Goal: Transaction & Acquisition: Purchase product/service

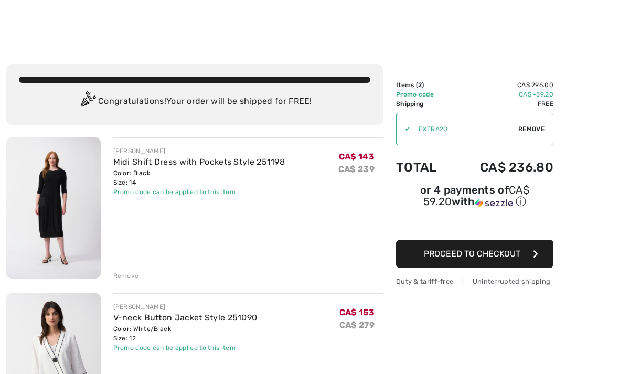
click at [563, 35] on div at bounding box center [309, 25] width 619 height 51
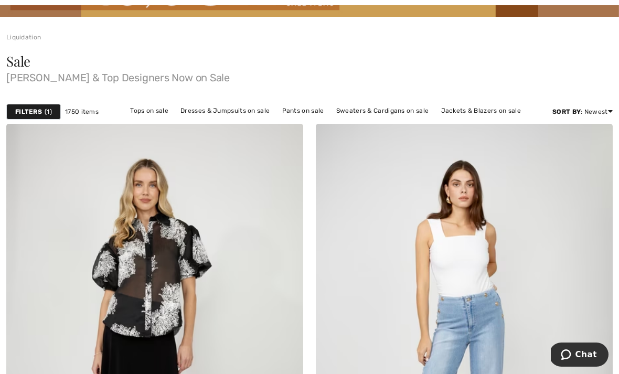
click at [310, 114] on link "Pants on sale" at bounding box center [303, 111] width 52 height 14
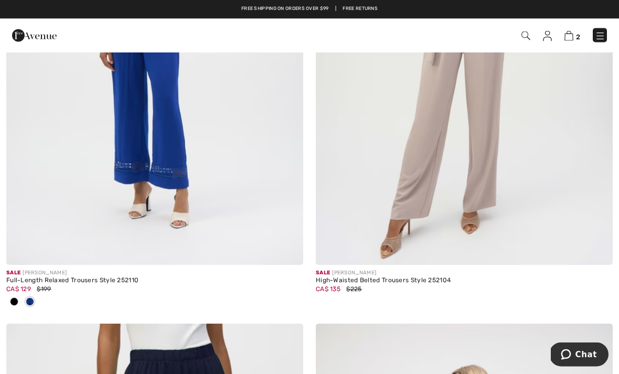
scroll to position [3915, 0]
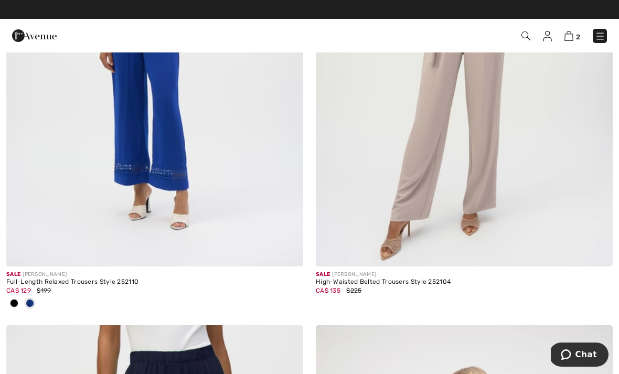
click at [435, 280] on div "High-Waisted Belted Trousers Style 252104" at bounding box center [464, 281] width 297 height 7
click at [483, 136] on img at bounding box center [464, 43] width 297 height 445
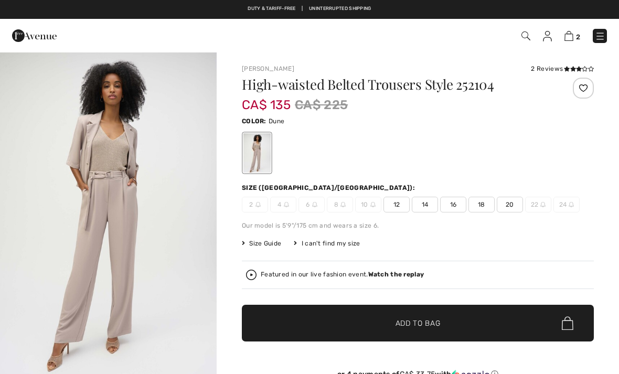
checkbox input "true"
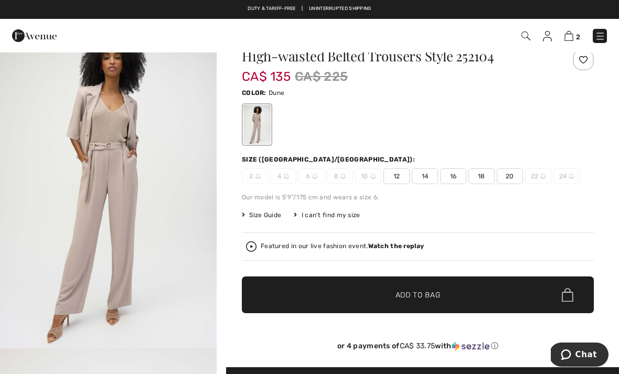
click at [458, 179] on span "16" at bounding box center [453, 176] width 26 height 16
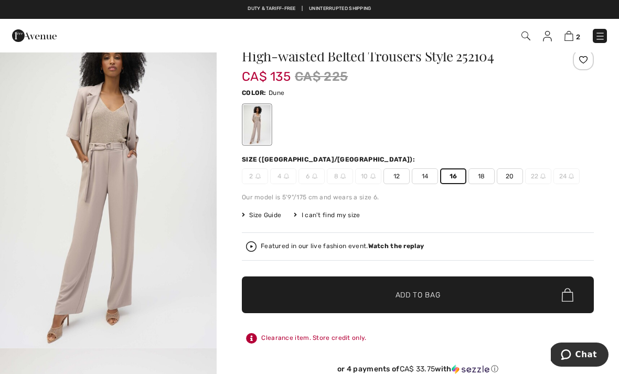
click at [444, 292] on span "✔ Added to Bag Add to Bag" at bounding box center [418, 294] width 352 height 37
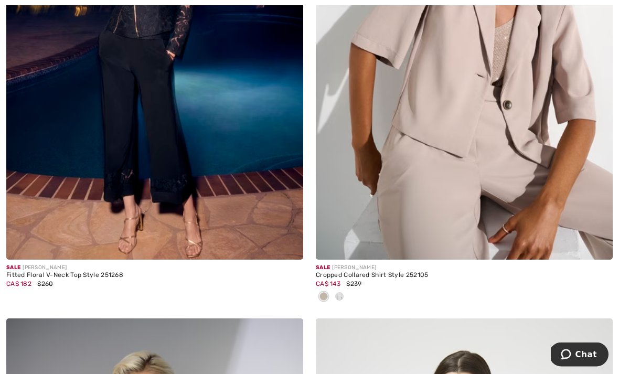
scroll to position [386, 0]
click at [342, 299] on div at bounding box center [339, 296] width 16 height 17
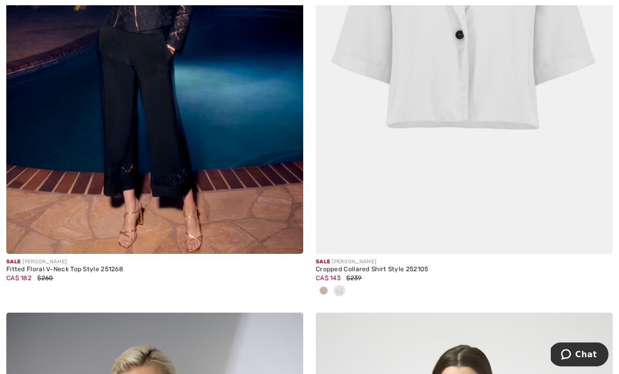
scroll to position [392, 0]
click at [325, 295] on div at bounding box center [324, 291] width 16 height 17
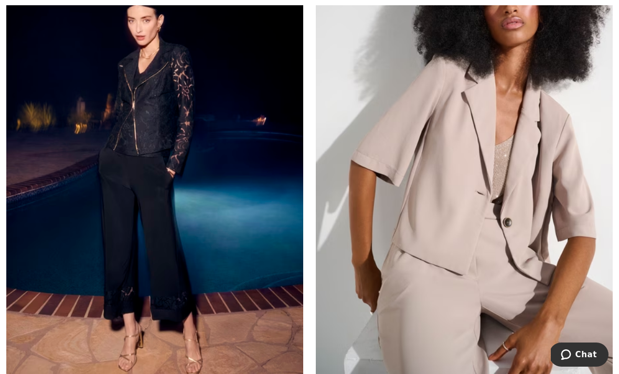
scroll to position [269, 0]
click at [482, 208] on img at bounding box center [464, 153] width 297 height 445
click at [514, 85] on img at bounding box center [464, 153] width 297 height 445
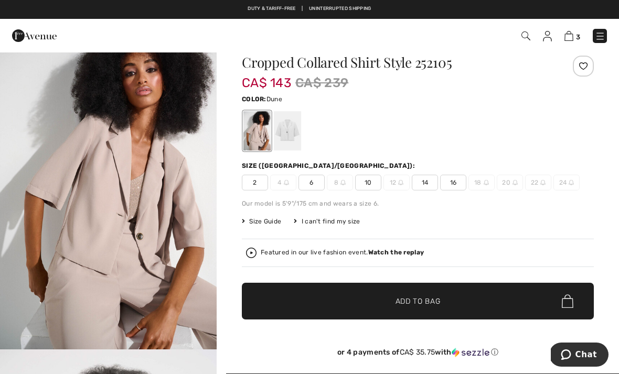
scroll to position [33, 0]
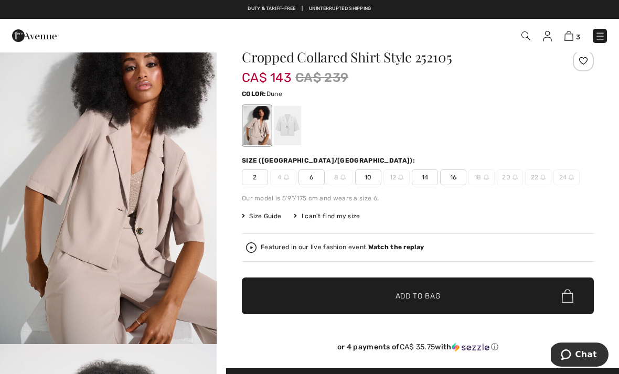
click at [427, 179] on span "14" at bounding box center [425, 177] width 26 height 16
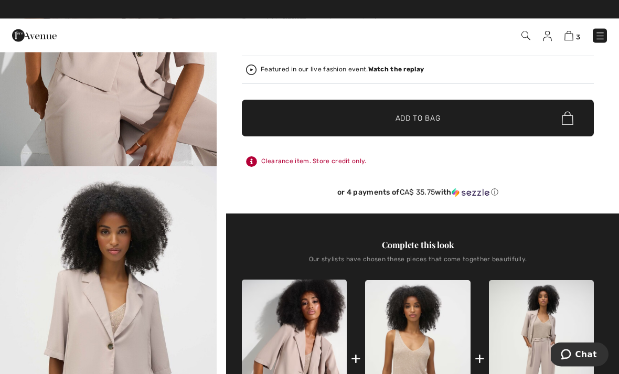
scroll to position [207, 0]
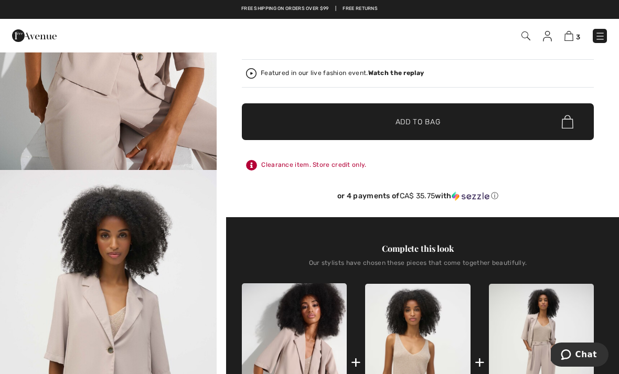
click at [474, 117] on span "✔ Added to Bag Add to Bag" at bounding box center [418, 121] width 352 height 37
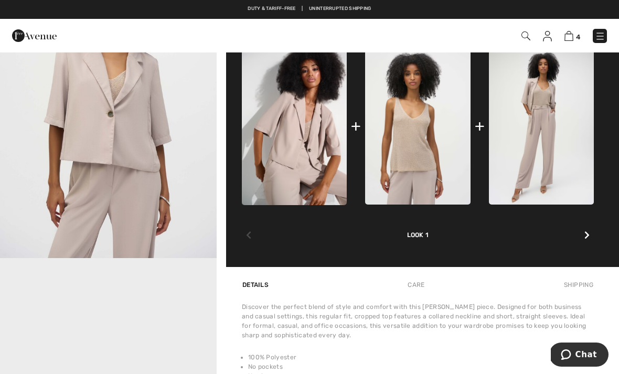
scroll to position [427, 0]
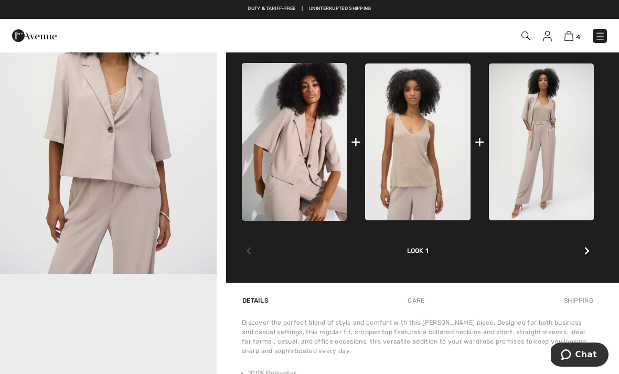
click at [436, 164] on img at bounding box center [417, 141] width 105 height 157
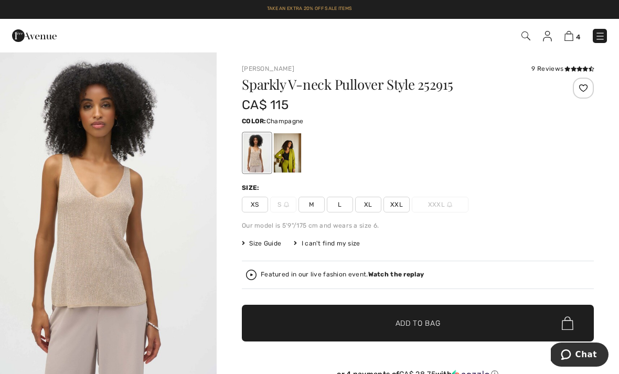
click at [573, 39] on img at bounding box center [568, 36] width 9 height 10
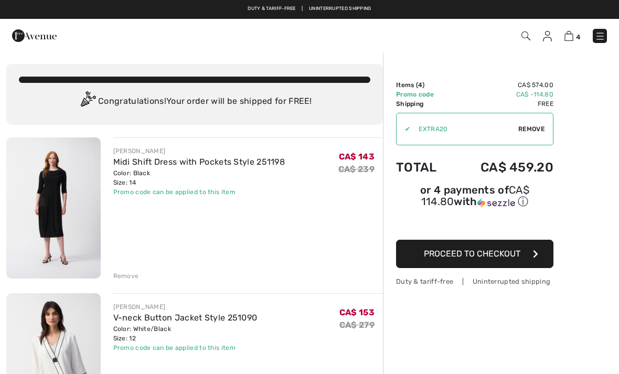
click at [74, 334] on img at bounding box center [53, 363] width 94 height 141
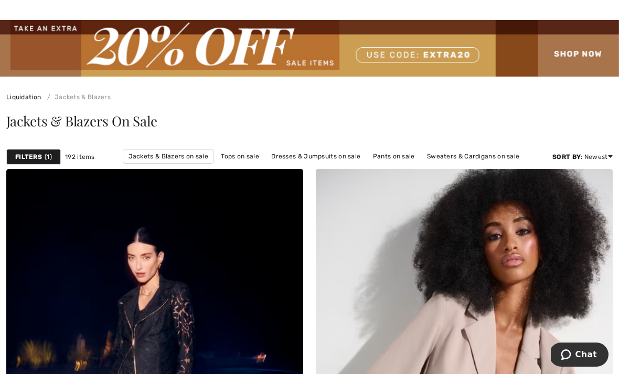
scroll to position [32, 0]
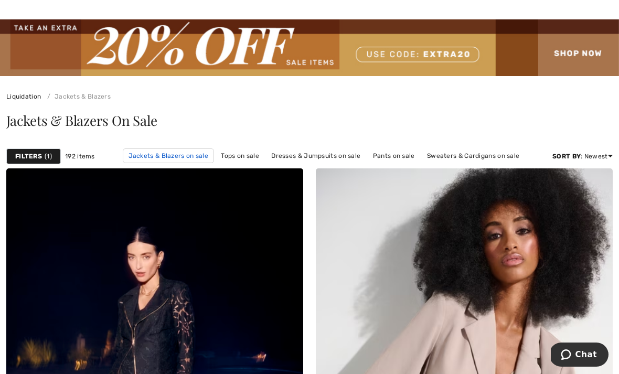
click at [189, 159] on link "Jackets & Blazers on sale" at bounding box center [169, 155] width 92 height 15
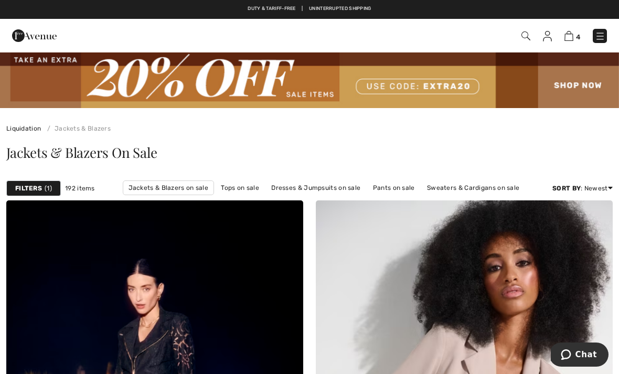
click at [42, 187] on div "Filters 1" at bounding box center [33, 188] width 55 height 16
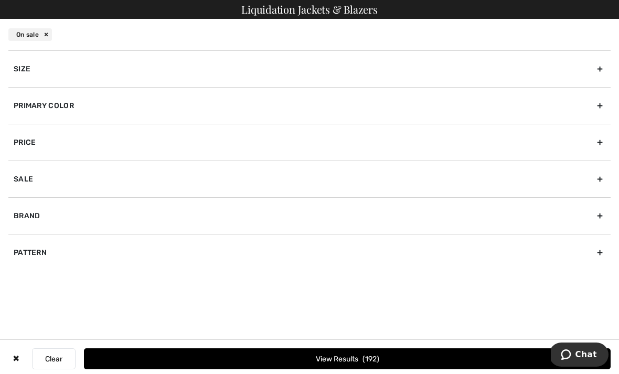
click at [599, 107] on div "Primary Color" at bounding box center [309, 105] width 602 height 37
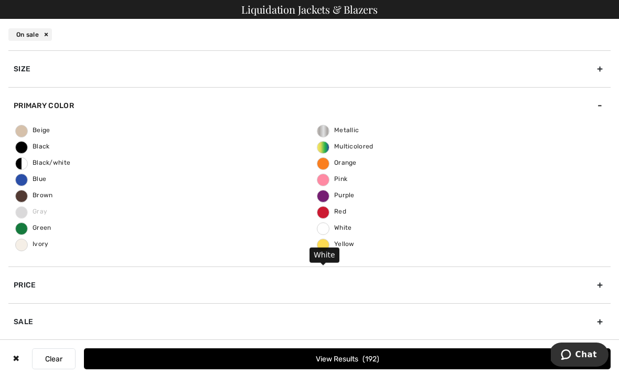
click at [330, 230] on span "White" at bounding box center [334, 227] width 35 height 7
click at [0, 0] on input "White" at bounding box center [0, 0] width 0 height 0
click at [327, 228] on label "White" at bounding box center [323, 228] width 13 height 13
click at [0, 0] on input "White" at bounding box center [0, 0] width 0 height 0
click at [325, 232] on label "White" at bounding box center [323, 228] width 13 height 13
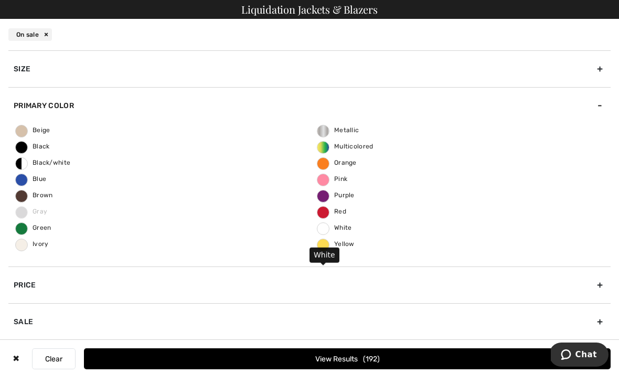
click at [0, 0] on input "White" at bounding box center [0, 0] width 0 height 0
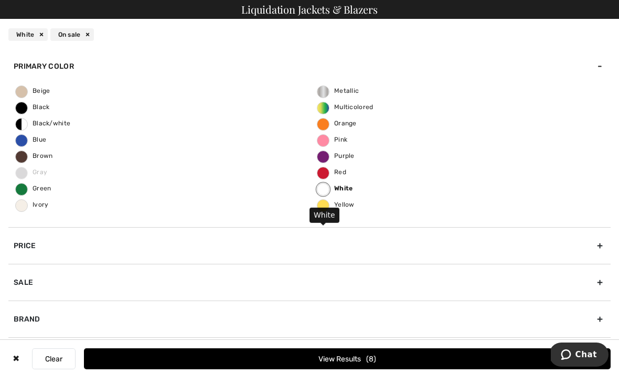
scroll to position [39, 0]
click at [364, 357] on button "View Results 8" at bounding box center [347, 358] width 526 height 21
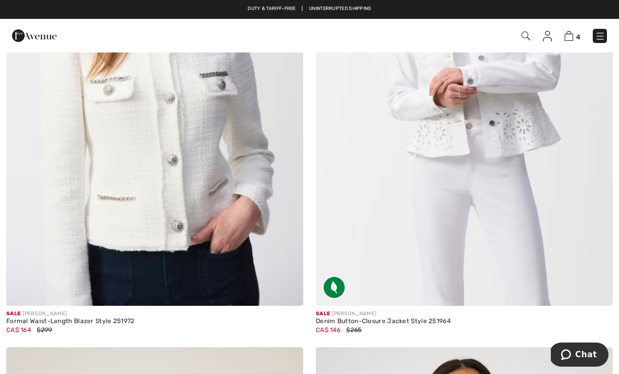
scroll to position [836, 0]
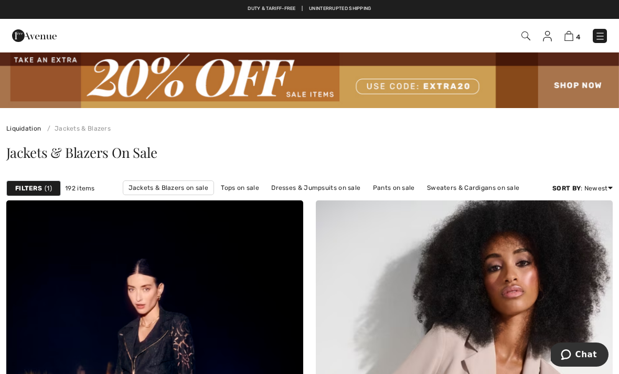
click at [40, 192] on strong "Filters" at bounding box center [28, 187] width 27 height 9
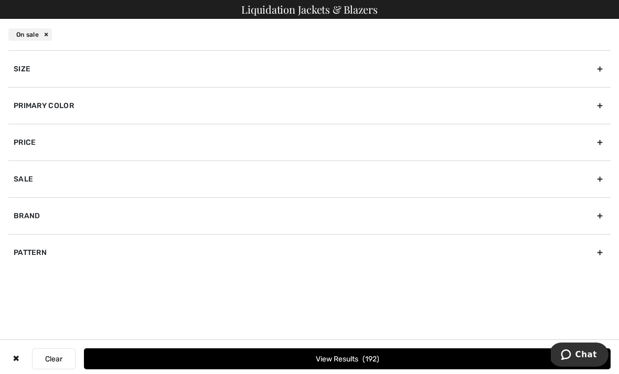
click at [596, 107] on div "Primary Color" at bounding box center [309, 105] width 602 height 37
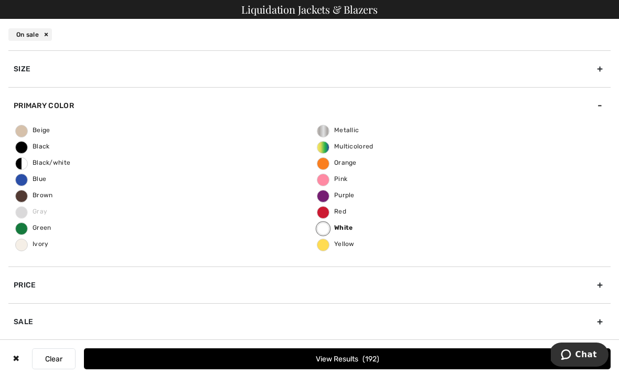
click at [18, 166] on label "Black/white" at bounding box center [21, 163] width 13 height 13
click at [0, 0] on input "Black/white" at bounding box center [0, 0] width 0 height 0
click at [357, 369] on button "View Results 30" at bounding box center [347, 358] width 526 height 21
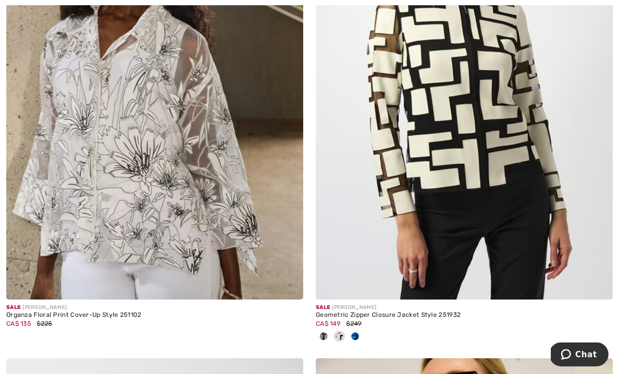
scroll to position [1354, 0]
click at [148, 206] on img at bounding box center [154, 76] width 297 height 445
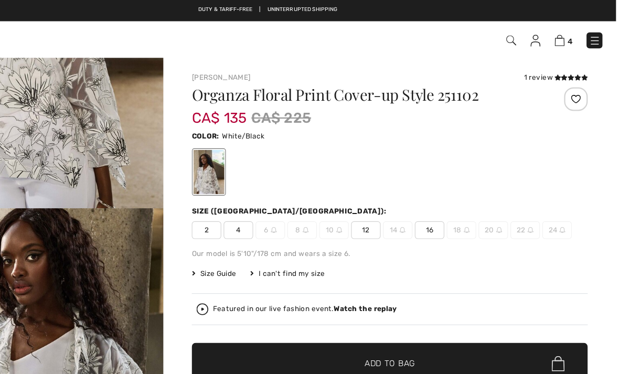
scroll to position [191, 0]
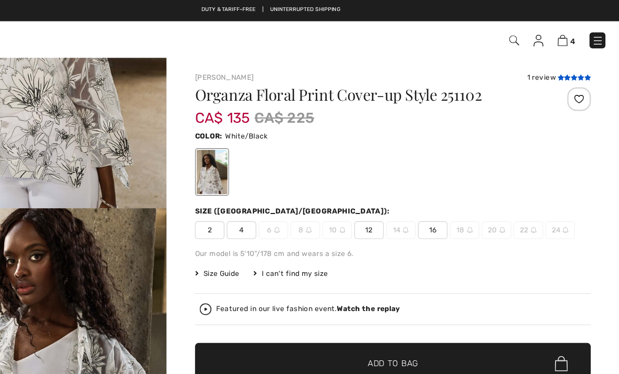
click at [564, 69] on icon at bounding box center [567, 68] width 6 height 5
click at [383, 204] on span "12" at bounding box center [396, 205] width 26 height 16
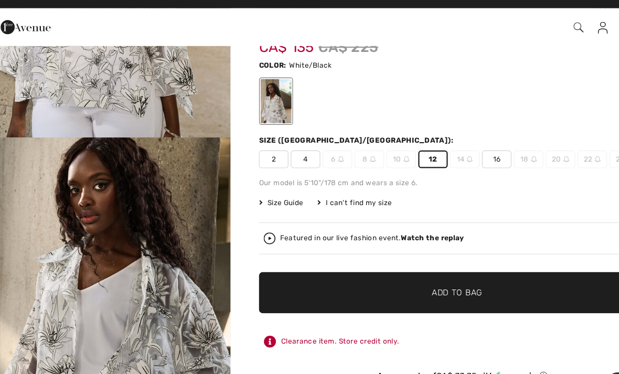
scroll to position [58, 0]
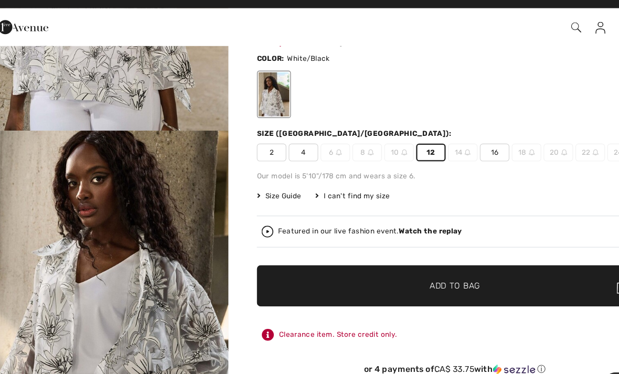
click at [422, 260] on span "Add to Bag" at bounding box center [417, 265] width 45 height 11
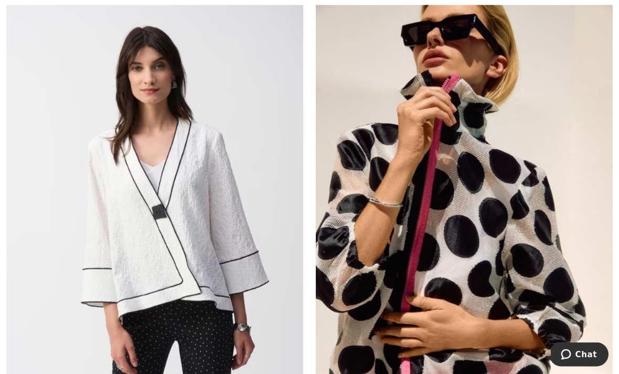
scroll to position [1711, 0]
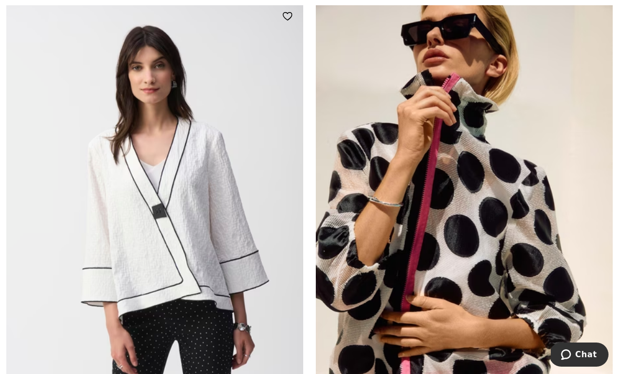
click at [191, 186] on img at bounding box center [154, 223] width 297 height 445
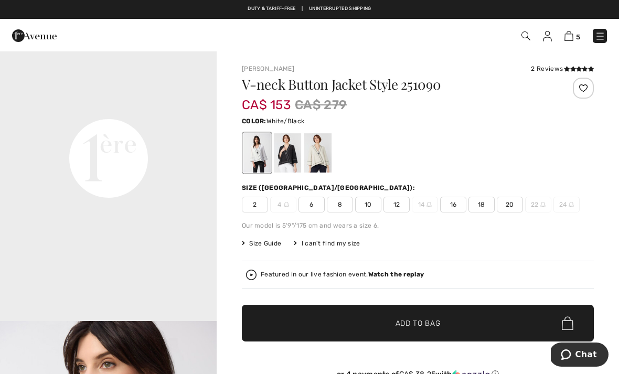
scroll to position [711, 0]
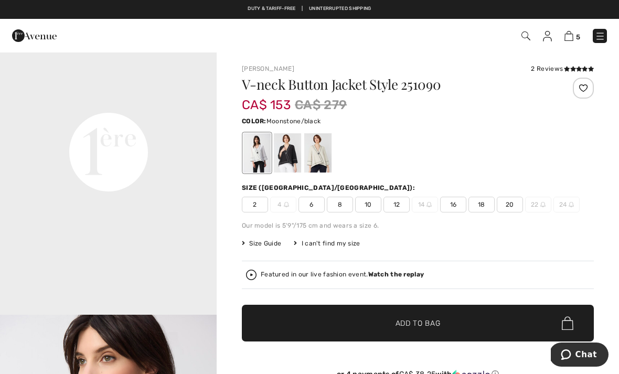
click at [325, 157] on div at bounding box center [317, 152] width 27 height 39
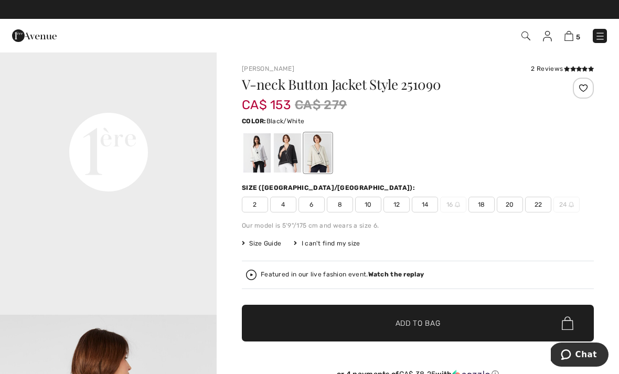
click at [290, 162] on div at bounding box center [287, 152] width 27 height 39
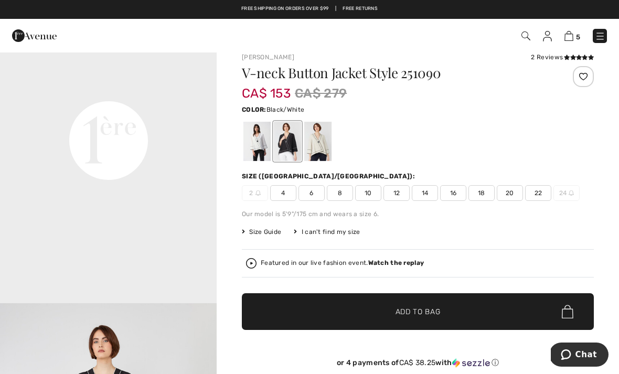
scroll to position [11, 0]
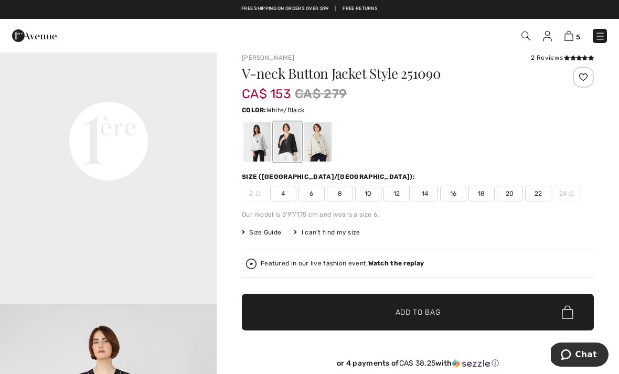
click at [260, 146] on div at bounding box center [256, 141] width 27 height 39
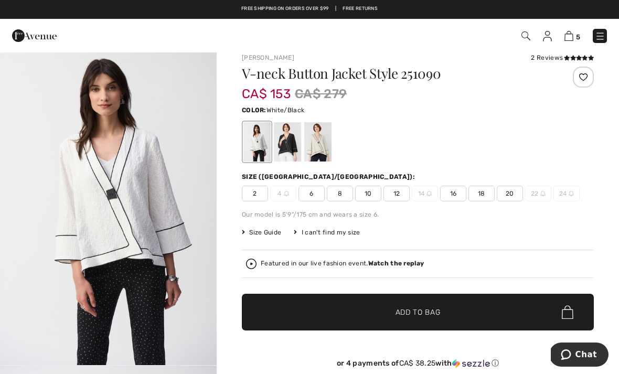
scroll to position [0, 0]
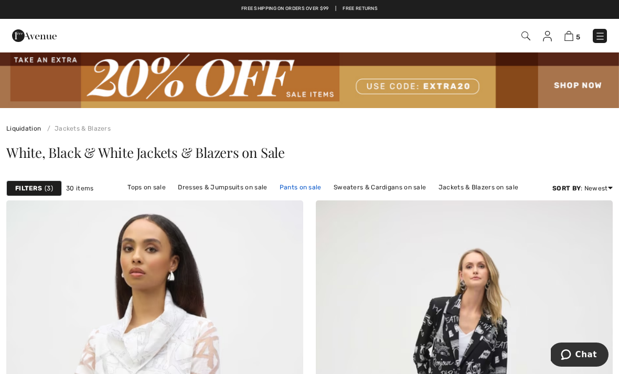
click at [314, 189] on link "Pants on sale" at bounding box center [300, 187] width 52 height 14
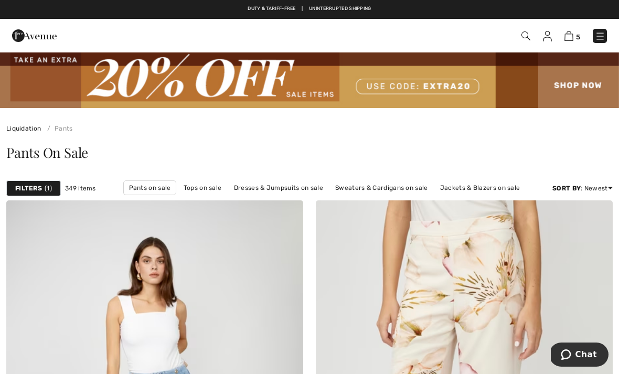
click at [38, 183] on div "Filters 1" at bounding box center [33, 188] width 55 height 16
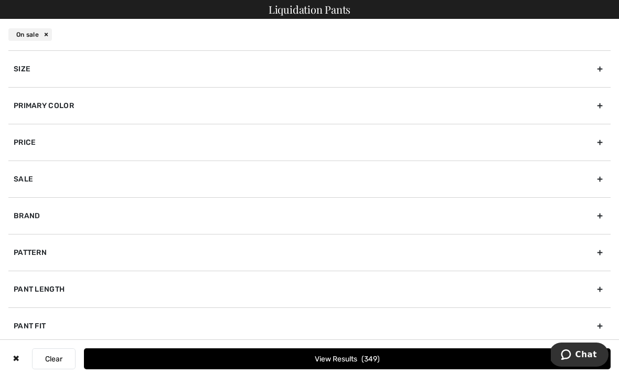
click at [598, 107] on div "Primary Color" at bounding box center [309, 105] width 602 height 37
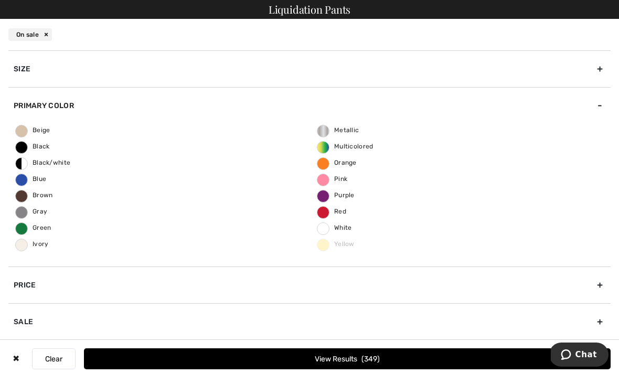
click at [21, 184] on label "Blue" at bounding box center [21, 180] width 13 height 13
click at [0, 0] on input "Blue" at bounding box center [0, 0] width 0 height 0
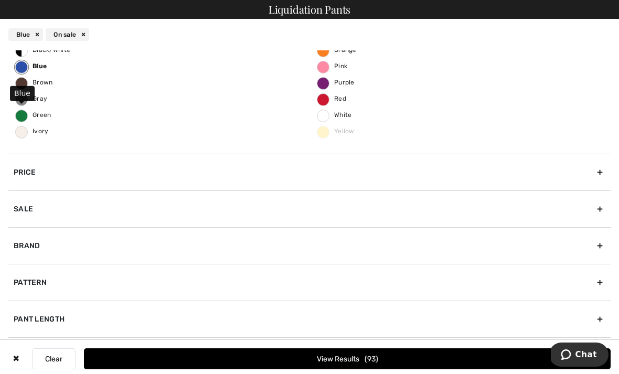
scroll to position [113, 0]
click at [376, 356] on span "93" at bounding box center [371, 358] width 14 height 9
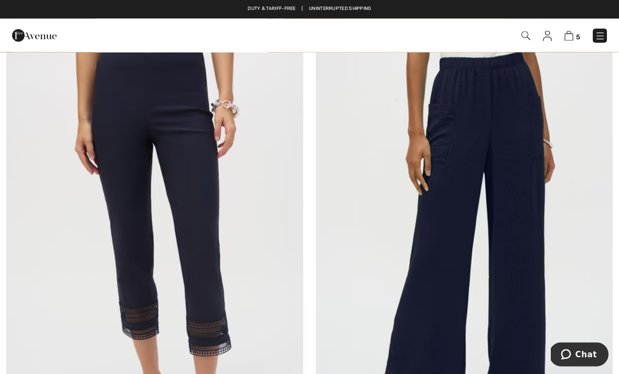
scroll to position [2155, 0]
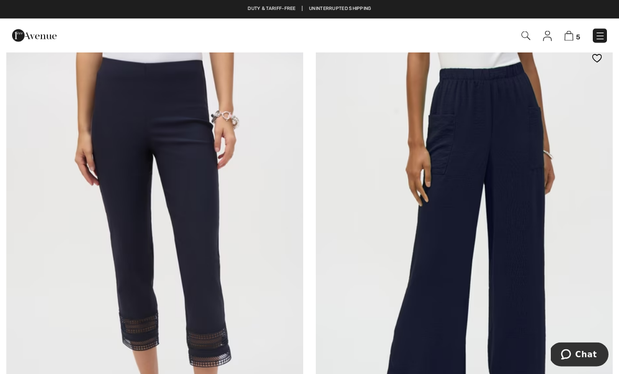
click at [507, 158] on img at bounding box center [464, 265] width 297 height 445
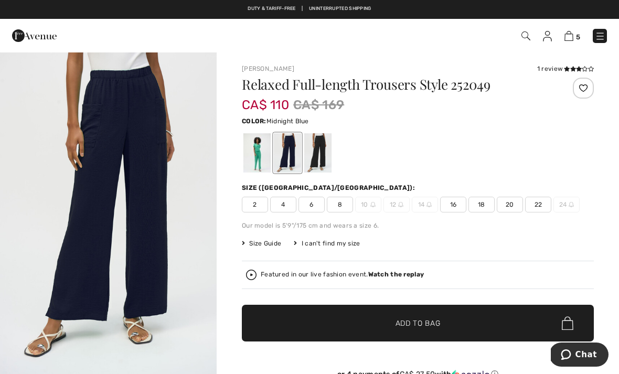
click at [460, 207] on span "16" at bounding box center [453, 205] width 26 height 16
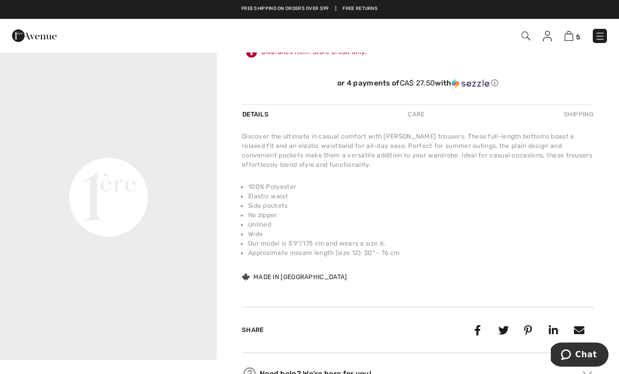
scroll to position [316, 0]
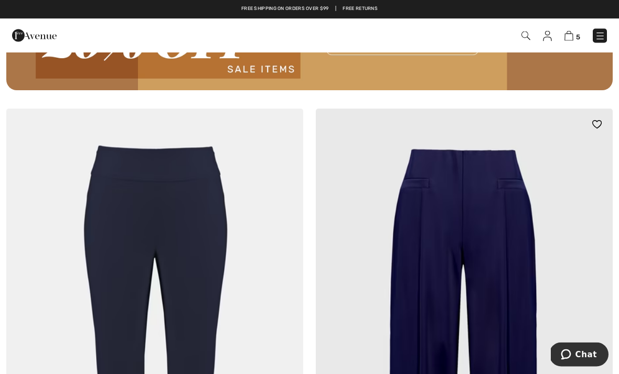
scroll to position [6268, 0]
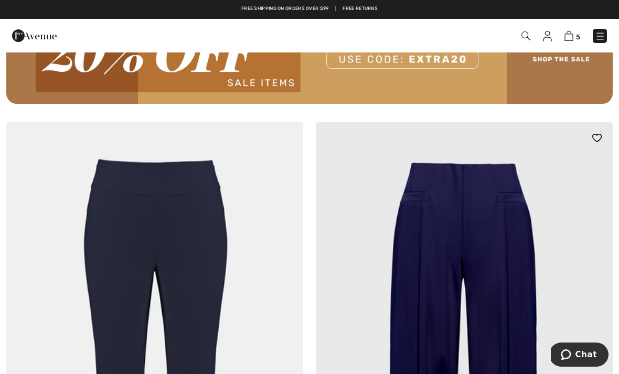
click at [514, 202] on img at bounding box center [464, 344] width 297 height 445
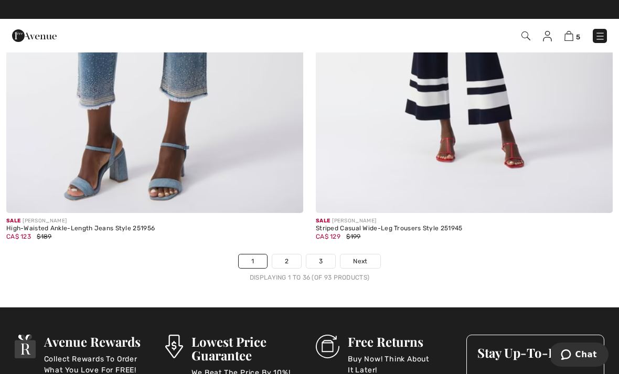
scroll to position [9100, 0]
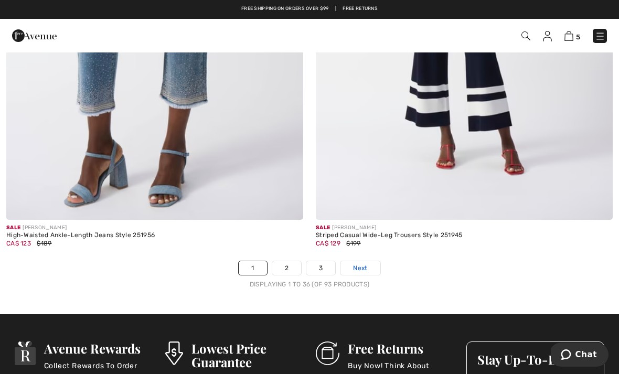
click at [370, 261] on link "Next" at bounding box center [359, 268] width 39 height 14
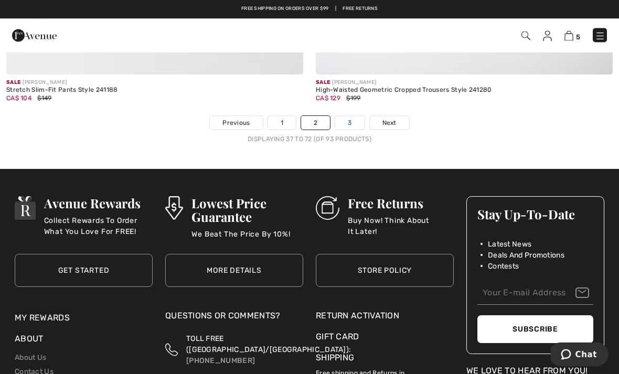
scroll to position [9228, 0]
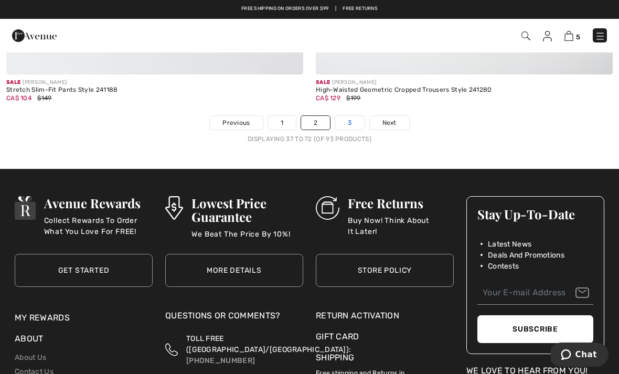
click at [351, 117] on link "3" at bounding box center [349, 123] width 29 height 14
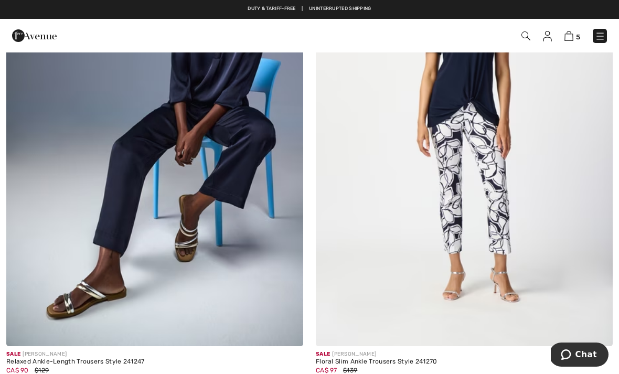
scroll to position [273, 0]
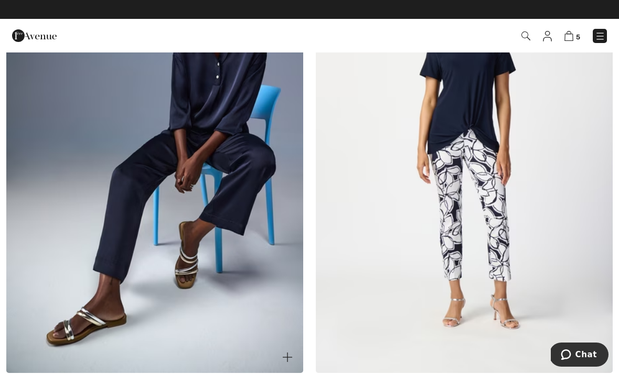
click at [233, 206] on img at bounding box center [154, 150] width 297 height 445
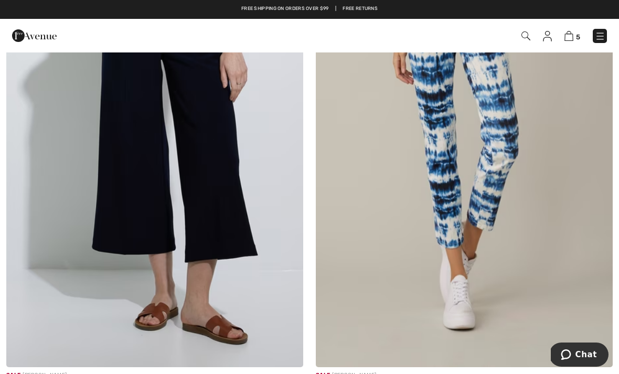
scroll to position [4817, 0]
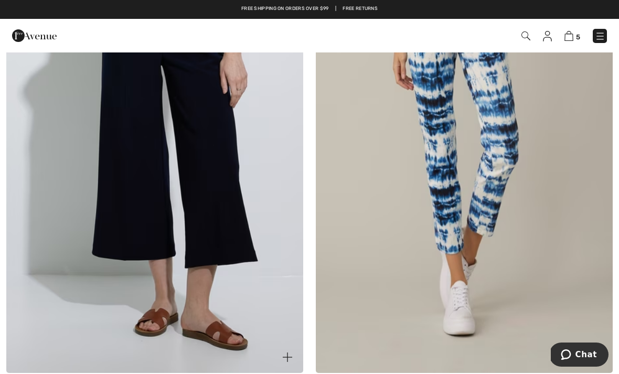
click at [217, 183] on img at bounding box center [154, 150] width 297 height 445
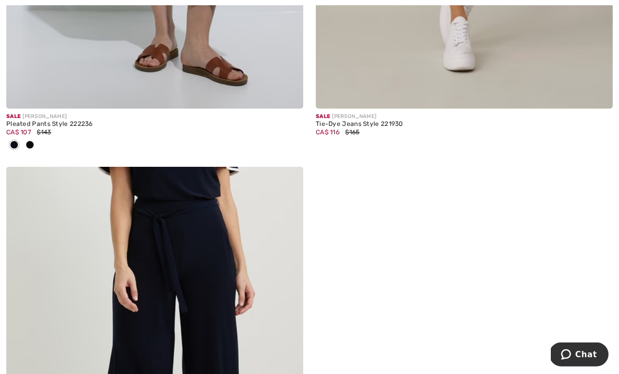
scroll to position [5081, 0]
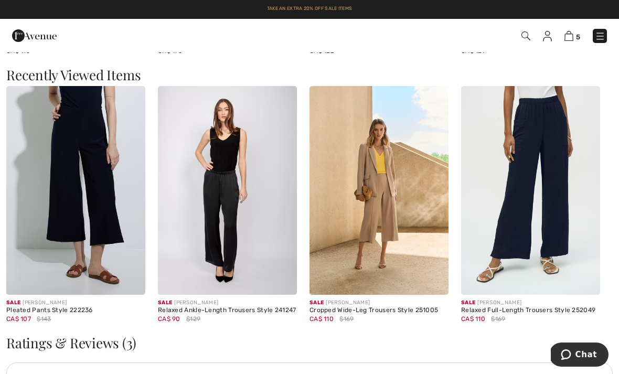
scroll to position [791, 0]
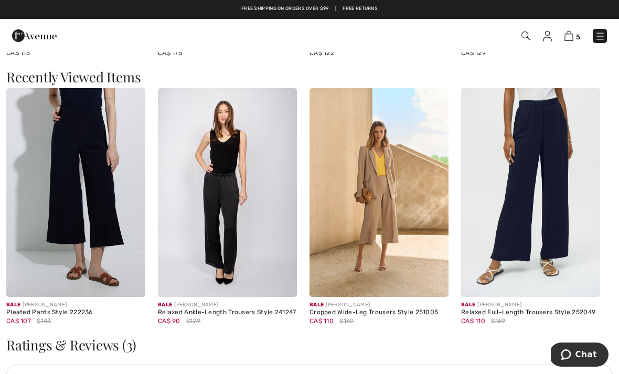
click at [231, 231] on img at bounding box center [227, 192] width 139 height 209
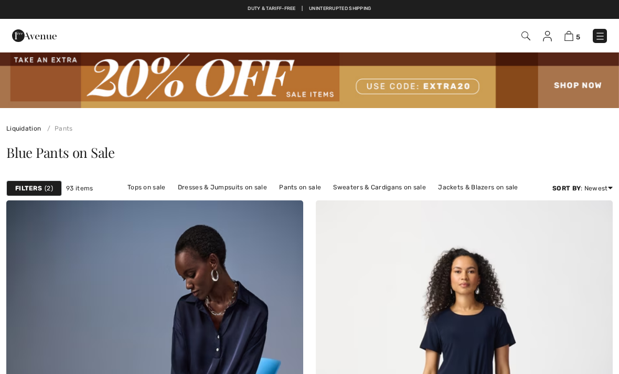
checkbox input "true"
click at [526, 35] on img at bounding box center [525, 35] width 9 height 9
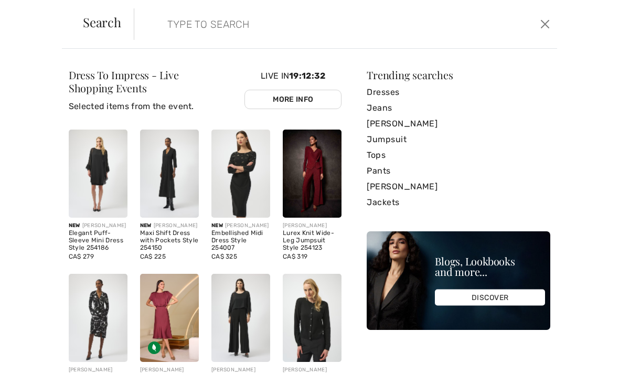
click at [195, 26] on input "search" at bounding box center [301, 23] width 284 height 31
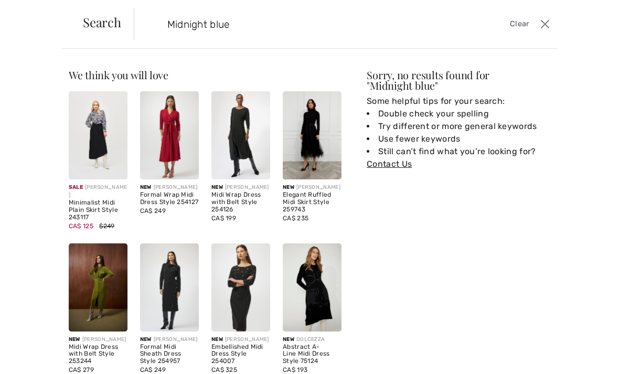
type input "Midnight blue"
click at [542, 29] on button "Close" at bounding box center [544, 24] width 15 height 17
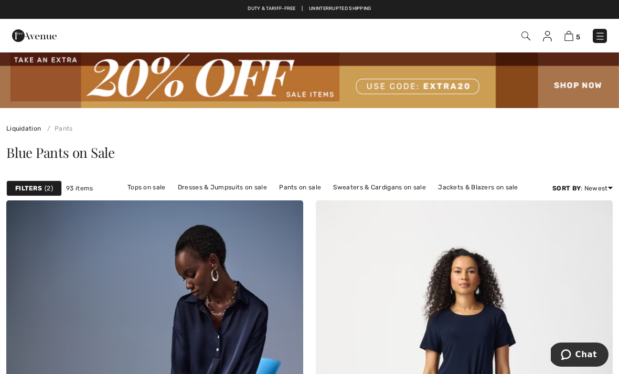
click at [43, 190] on div "Filters 2" at bounding box center [34, 188] width 56 height 16
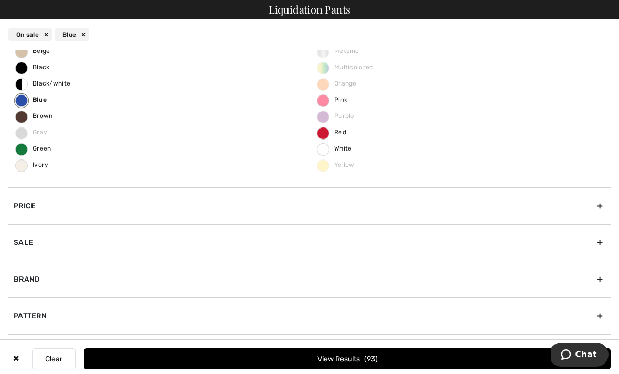
scroll to position [73, 0]
click at [602, 353] on div "Pant Length" at bounding box center [309, 352] width 602 height 37
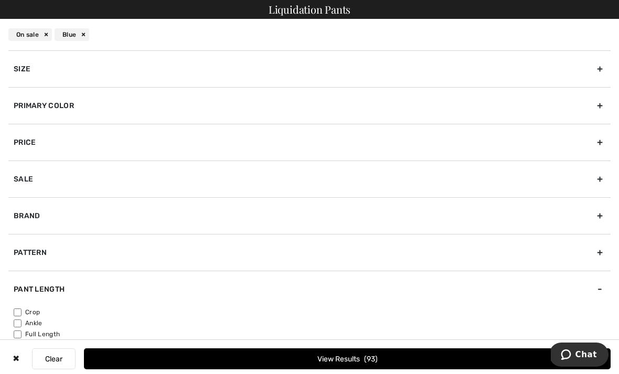
scroll to position [0, 0]
click at [16, 323] on input"] "Ankle" at bounding box center [18, 323] width 8 height 8
checkbox input"] "true"
click at [18, 334] on input"] "Full Length" at bounding box center [18, 334] width 8 height 8
checkbox input"] "true"
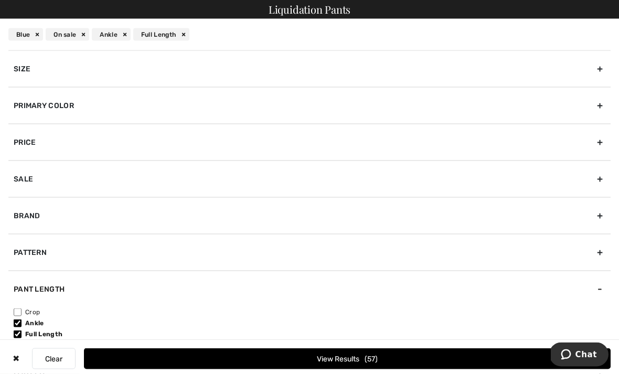
scroll to position [535, 0]
click at [368, 369] on button "View Results 57" at bounding box center [347, 358] width 526 height 21
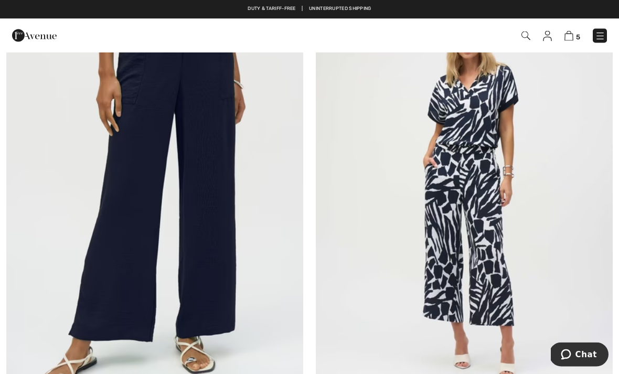
scroll to position [1722, 0]
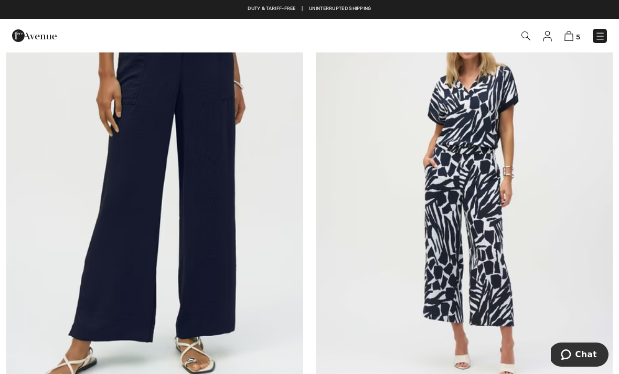
click at [213, 178] on img at bounding box center [154, 195] width 297 height 445
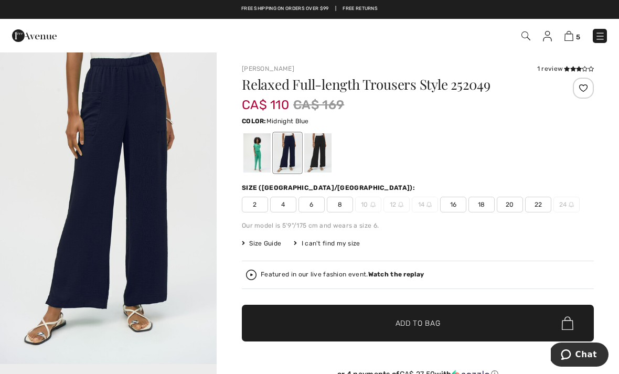
click at [460, 207] on span "16" at bounding box center [453, 205] width 26 height 16
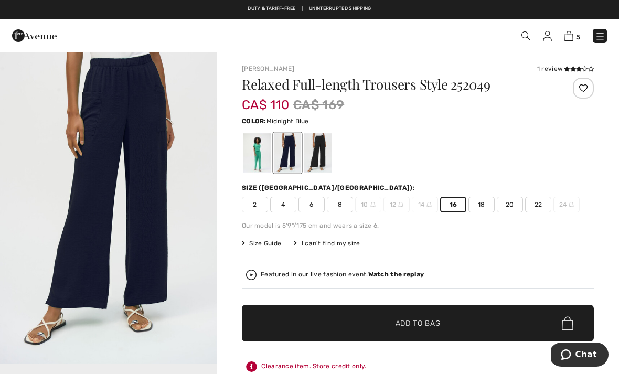
click at [570, 71] on icon at bounding box center [573, 68] width 6 height 5
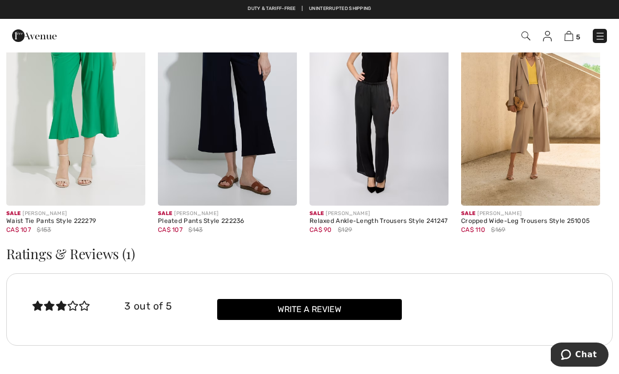
scroll to position [1477, 0]
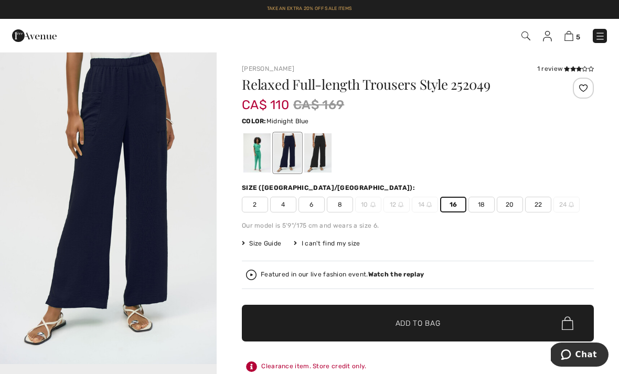
click at [446, 330] on span "✔ Added to Bag Add to Bag" at bounding box center [418, 323] width 352 height 37
click at [571, 37] on img at bounding box center [568, 36] width 9 height 10
